Goal: Task Accomplishment & Management: Manage account settings

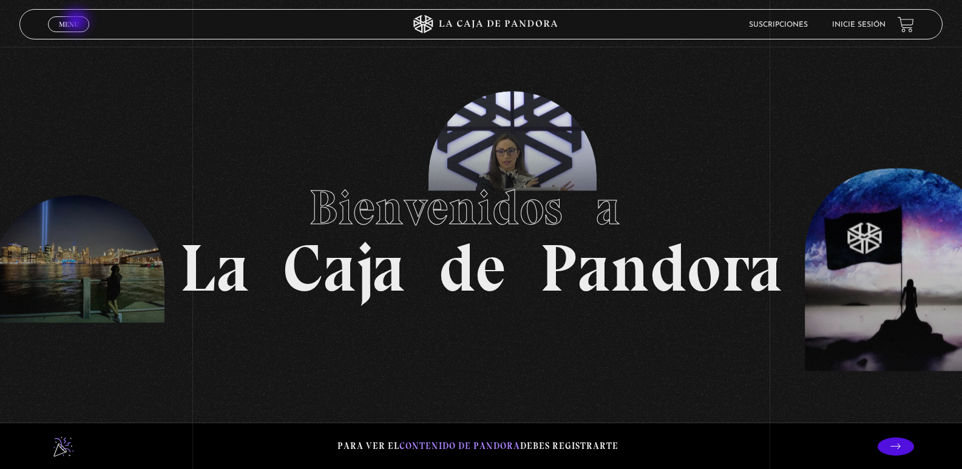
click at [78, 22] on span "Menu" at bounding box center [69, 24] width 20 height 7
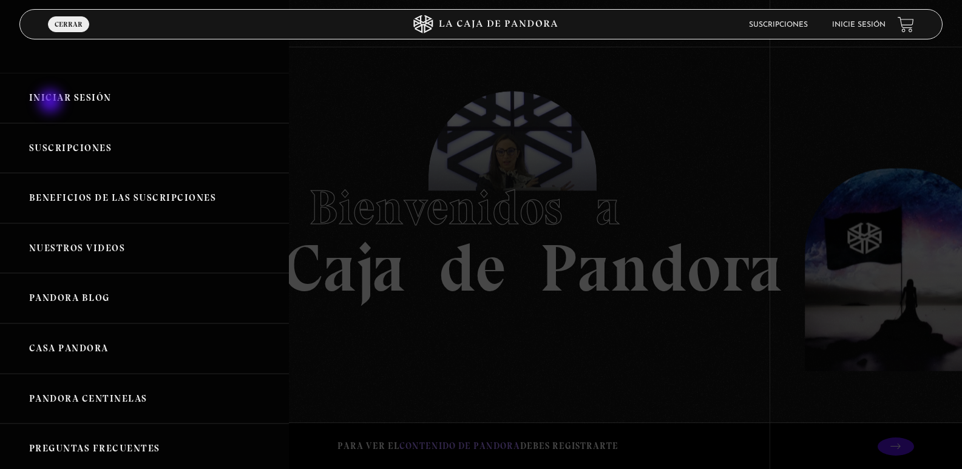
click at [52, 103] on link "Iniciar Sesión" at bounding box center [144, 98] width 289 height 50
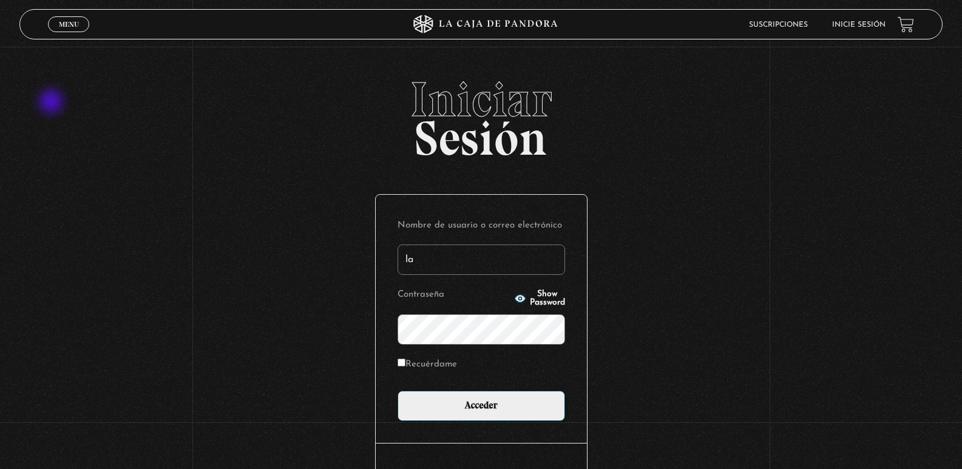
type input "[EMAIL_ADDRESS][DOMAIN_NAME]"
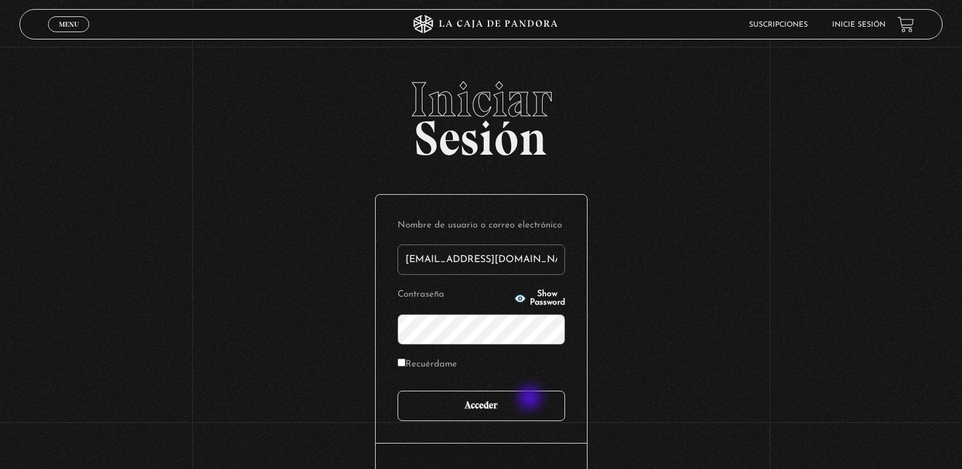
click at [531, 399] on input "Acceder" at bounding box center [482, 406] width 168 height 30
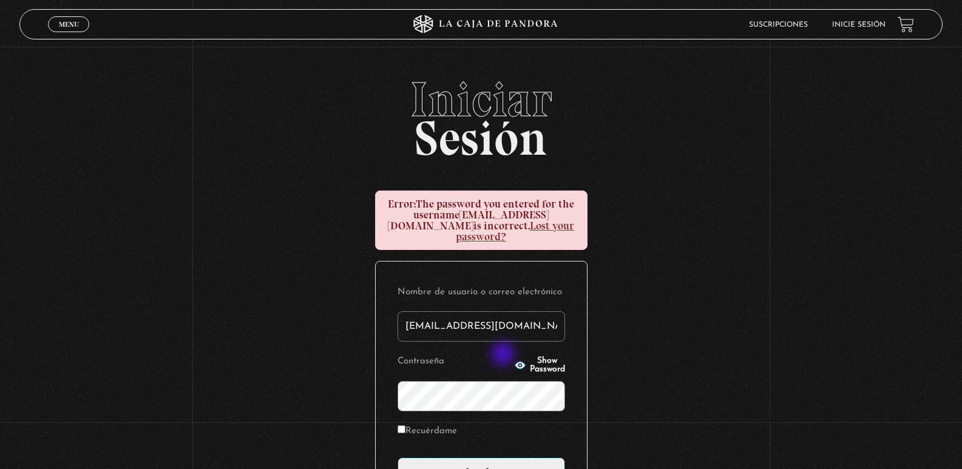
click at [514, 361] on icon "button" at bounding box center [519, 365] width 11 height 8
click at [398, 458] on input "Acceder" at bounding box center [482, 473] width 168 height 30
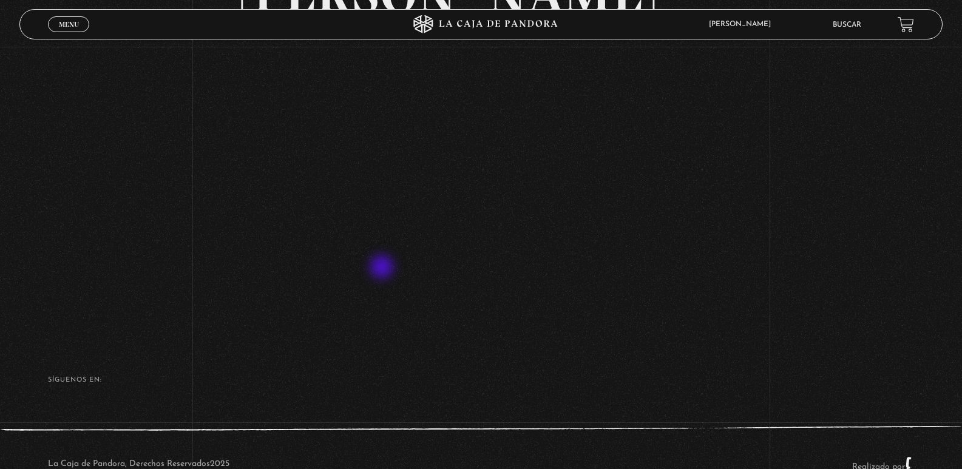
scroll to position [125, 0]
